Goal: Find contact information: Find contact information

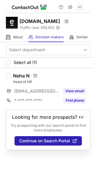
click at [82, 8] on button at bounding box center [79, 7] width 7 height 7
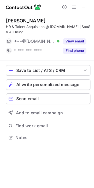
scroll to position [133, 94]
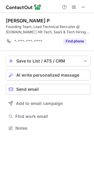
scroll to position [124, 94]
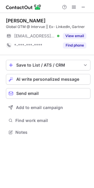
scroll to position [128, 94]
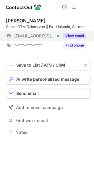
click at [76, 37] on button "View email" at bounding box center [74, 36] width 23 height 6
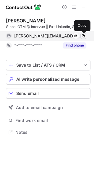
click at [84, 34] on span at bounding box center [83, 36] width 5 height 5
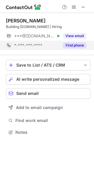
scroll to position [3, 3]
click at [81, 47] on button "Find phone" at bounding box center [74, 46] width 23 height 6
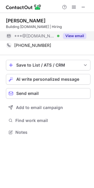
click at [74, 35] on button "View email" at bounding box center [74, 36] width 23 height 6
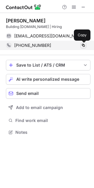
click at [83, 47] on span at bounding box center [83, 45] width 5 height 5
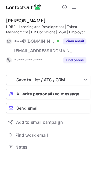
scroll to position [143, 94]
click at [84, 6] on span at bounding box center [83, 7] width 5 height 5
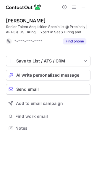
scroll to position [124, 94]
click at [85, 7] on span at bounding box center [83, 7] width 5 height 5
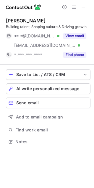
scroll to position [138, 94]
click at [84, 9] on span at bounding box center [83, 7] width 5 height 5
